Goal: Check status: Check status

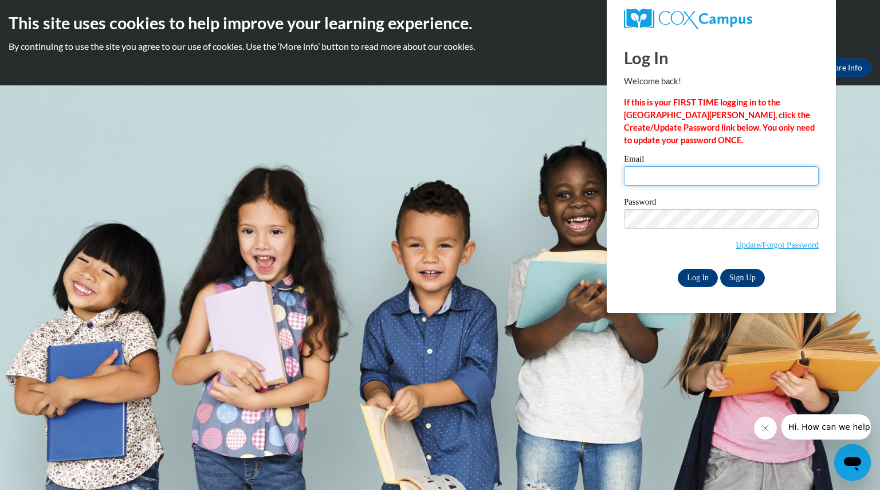
type input "heinzstacy@aasd.k12.wi.us"
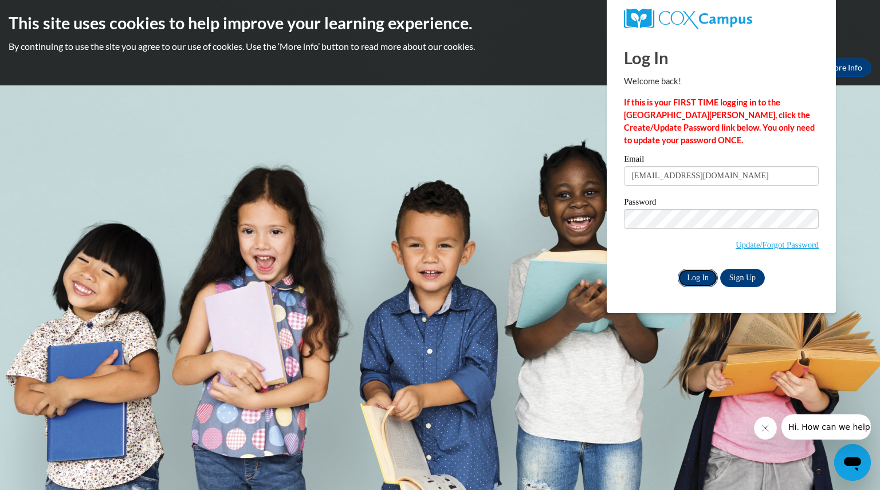
click at [693, 274] on input "Log In" at bounding box center [698, 278] width 40 height 18
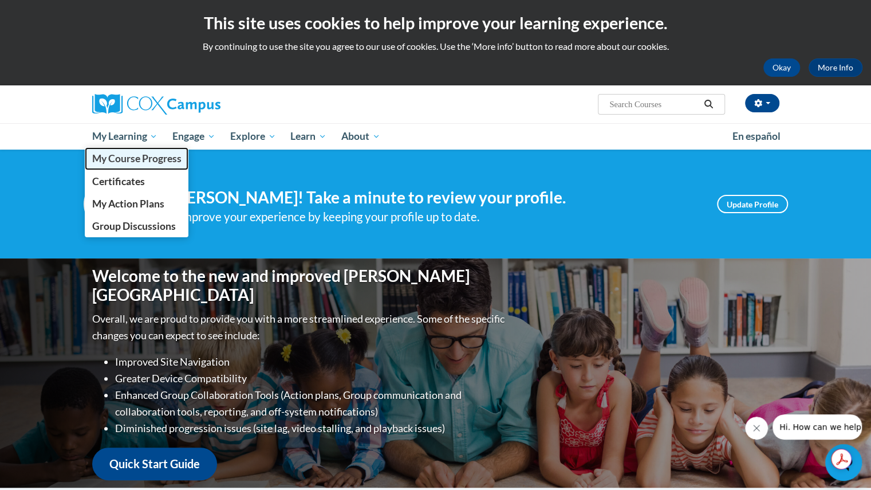
click at [134, 162] on span "My Course Progress" at bounding box center [136, 158] width 89 height 12
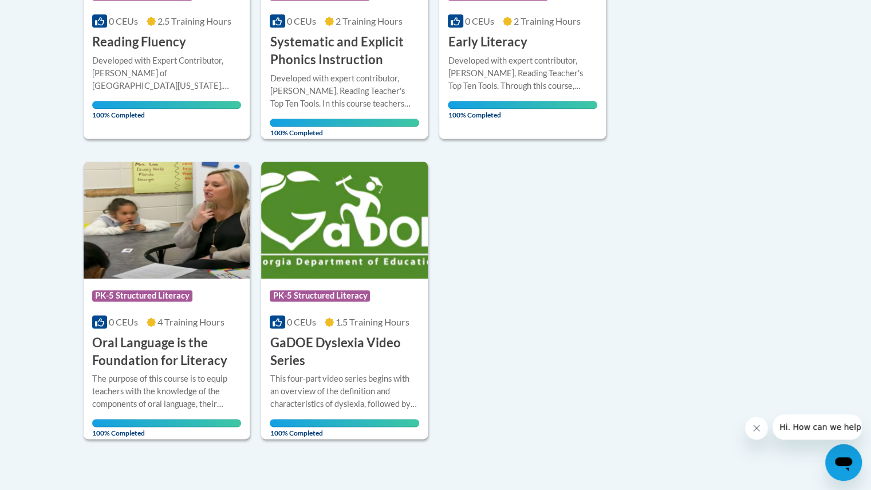
scroll to position [749, 0]
